Goal: Transaction & Acquisition: Purchase product/service

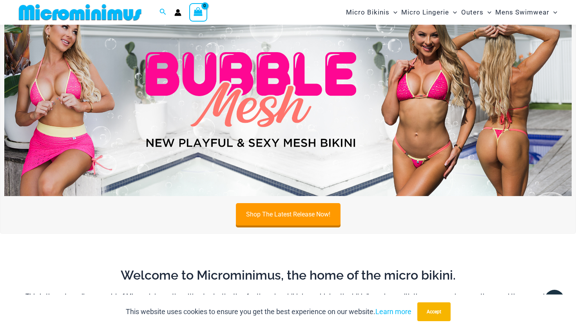
scroll to position [29, 0]
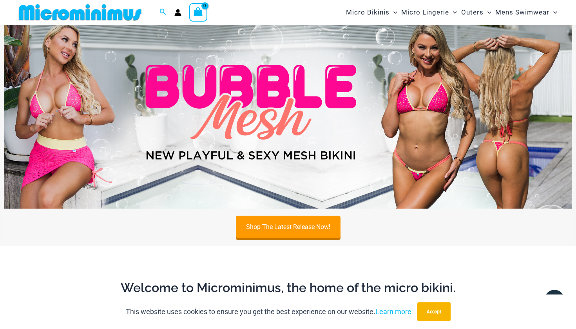
click at [389, 152] on img at bounding box center [288, 112] width 568 height 193
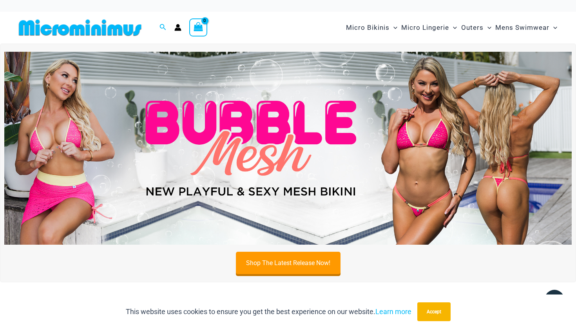
scroll to position [0, 0]
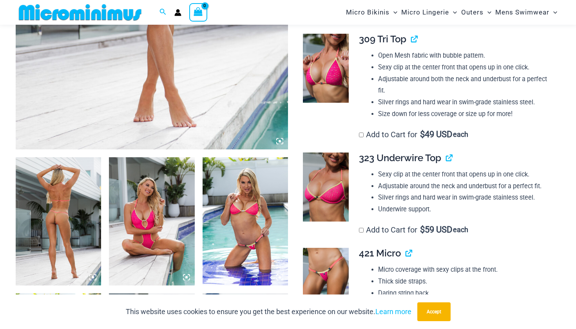
scroll to position [332, 0]
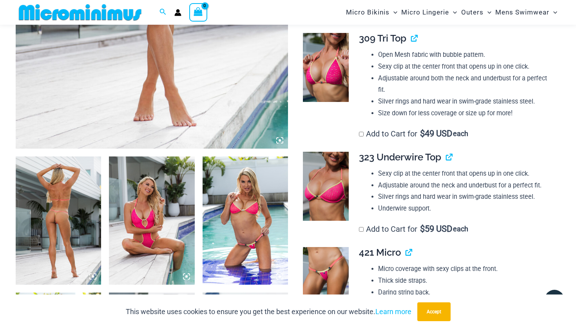
click at [51, 225] on img at bounding box center [58, 220] width 85 height 128
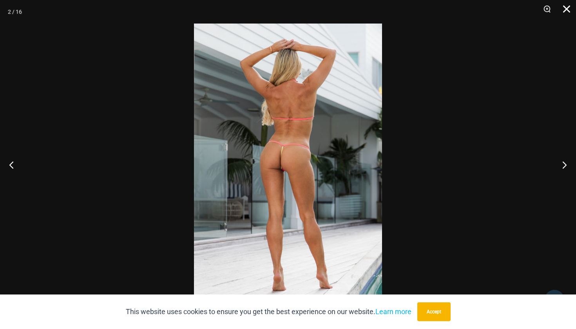
click at [571, 9] on button "Close" at bounding box center [565, 12] width 20 height 24
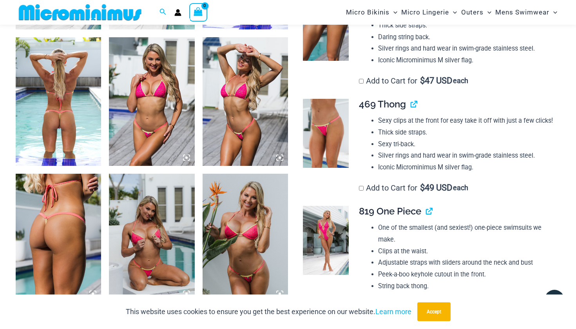
scroll to position [588, 0]
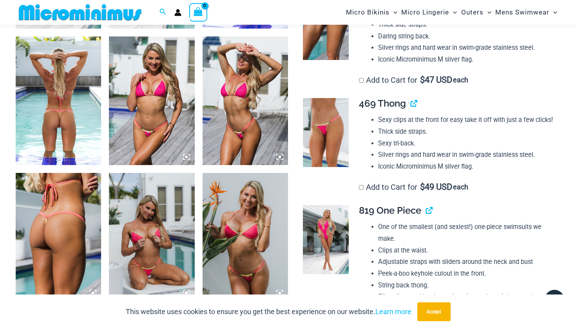
click at [64, 212] on img at bounding box center [58, 237] width 85 height 128
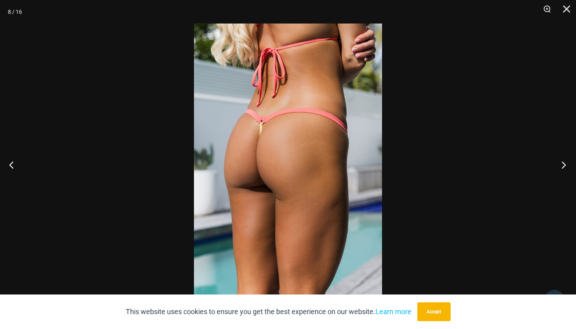
click at [567, 165] on button "Next" at bounding box center [561, 164] width 29 height 39
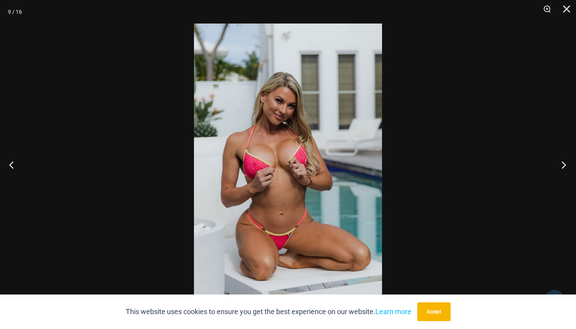
click at [567, 165] on button "Next" at bounding box center [561, 164] width 29 height 39
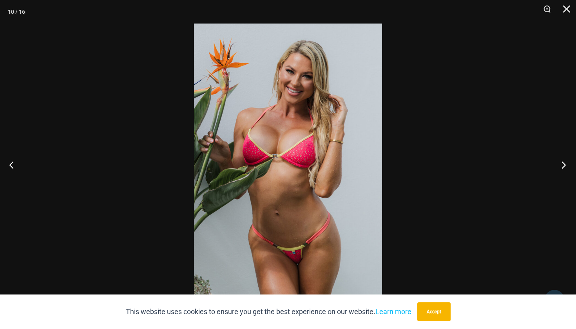
click at [567, 165] on button "Next" at bounding box center [561, 164] width 29 height 39
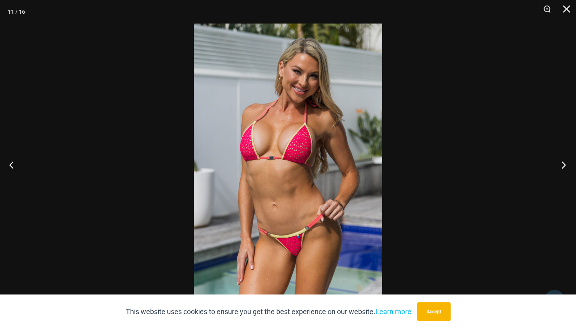
click at [567, 165] on button "Next" at bounding box center [561, 164] width 29 height 39
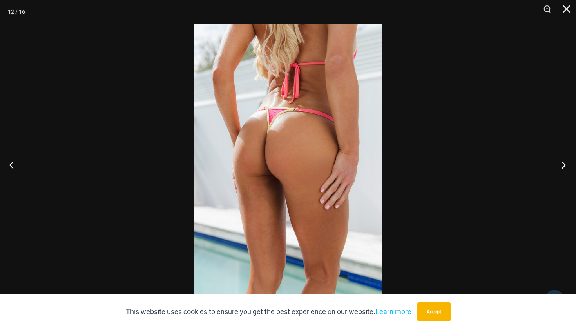
click at [567, 165] on button "Next" at bounding box center [561, 164] width 29 height 39
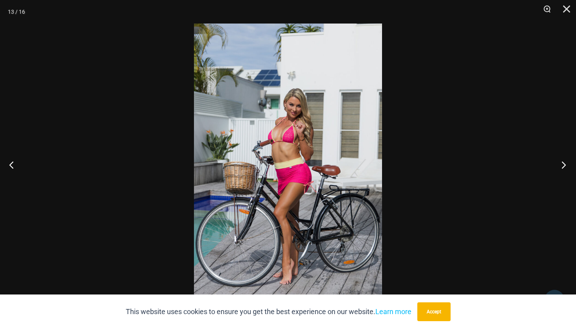
click at [567, 165] on button "Next" at bounding box center [561, 164] width 29 height 39
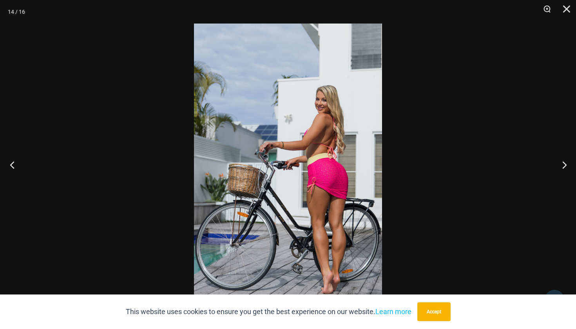
click at [18, 161] on button "Previous" at bounding box center [14, 164] width 29 height 39
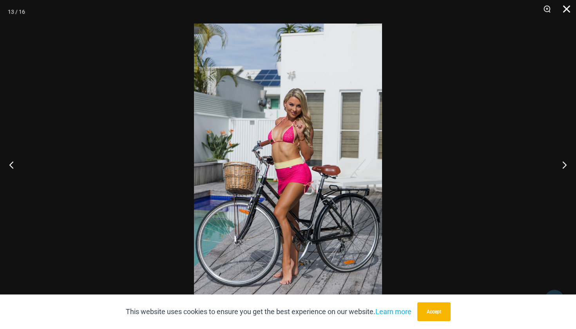
click at [569, 8] on button "Close" at bounding box center [565, 12] width 20 height 24
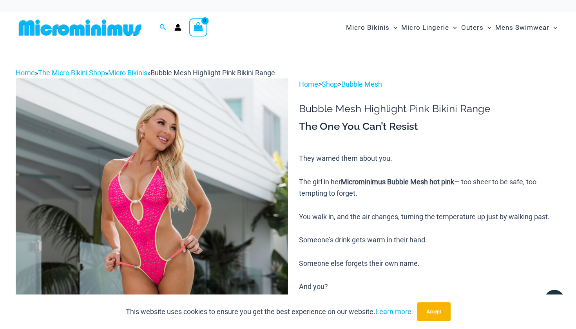
scroll to position [0, 0]
click at [164, 222] on img at bounding box center [152, 282] width 273 height 409
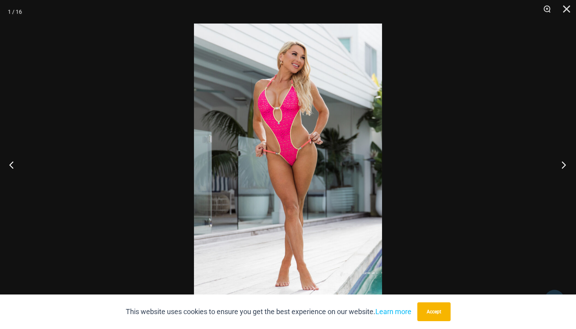
click at [564, 171] on button "Next" at bounding box center [561, 164] width 29 height 39
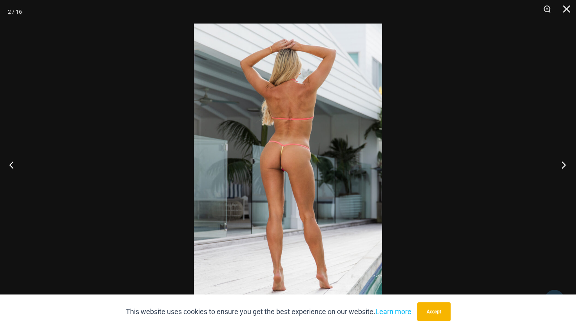
click at [564, 171] on button "Next" at bounding box center [561, 164] width 29 height 39
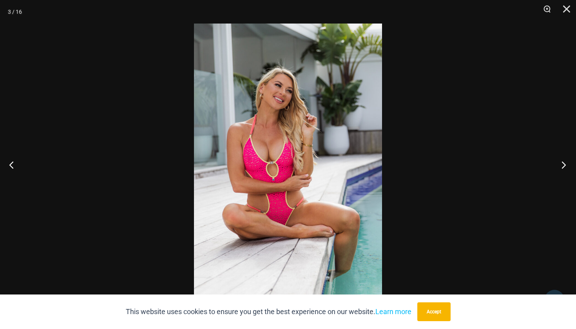
click at [564, 171] on button "Next" at bounding box center [561, 164] width 29 height 39
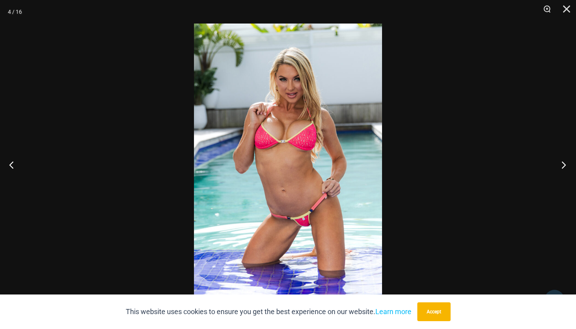
click at [564, 171] on button "Next" at bounding box center [561, 164] width 29 height 39
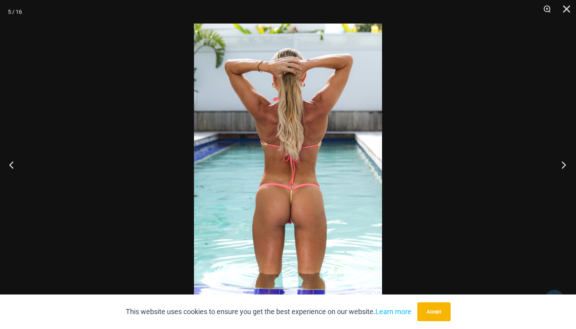
click at [564, 171] on button "Next" at bounding box center [561, 164] width 29 height 39
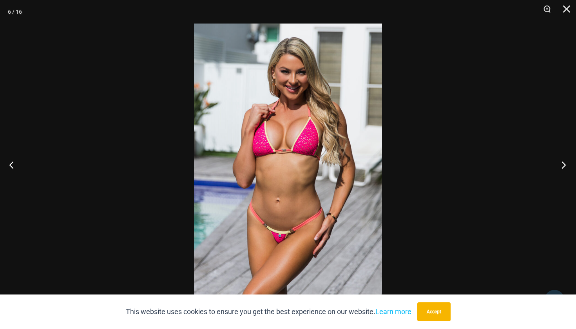
click at [564, 171] on button "Next" at bounding box center [561, 164] width 29 height 39
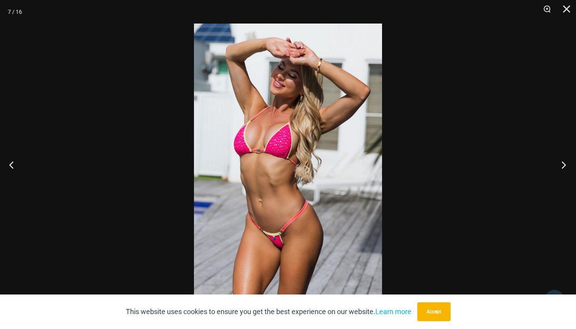
click at [564, 171] on button "Next" at bounding box center [561, 164] width 29 height 39
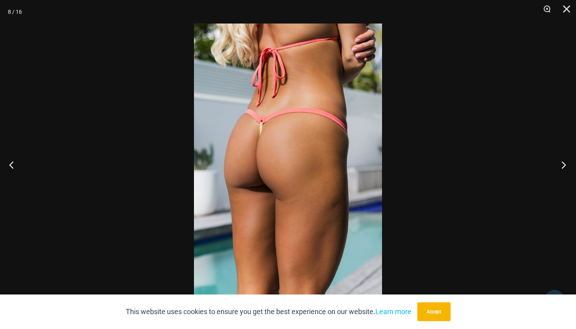
click at [564, 171] on button "Next" at bounding box center [561, 164] width 29 height 39
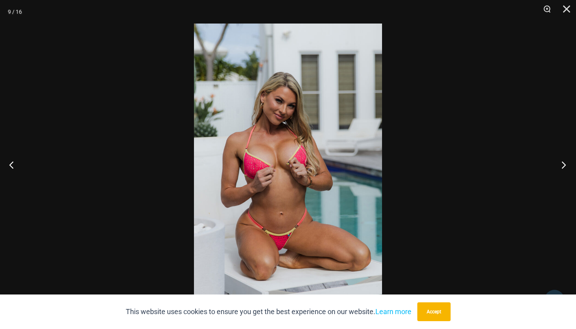
click at [564, 171] on button "Next" at bounding box center [561, 164] width 29 height 39
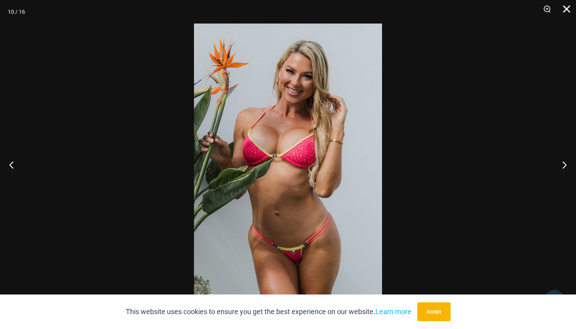
click at [565, 7] on button "Close" at bounding box center [565, 12] width 20 height 24
